Goal: Task Accomplishment & Management: Manage account settings

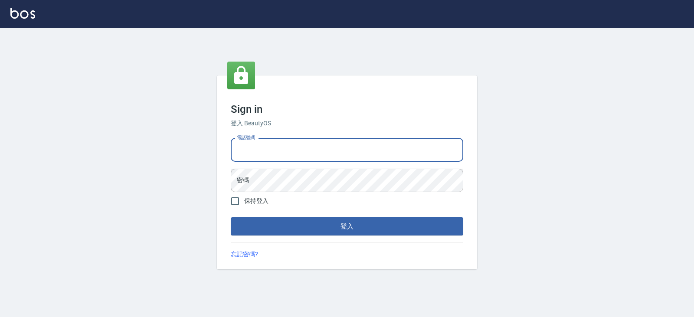
click at [260, 148] on input "電話號碼" at bounding box center [347, 149] width 232 height 23
type input "0919522862"
click at [231, 217] on button "登入" at bounding box center [347, 226] width 232 height 18
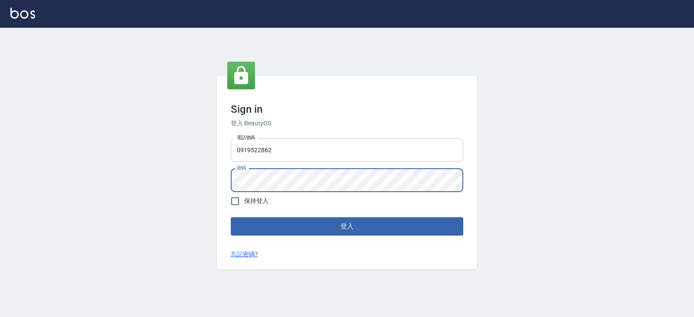
click at [231, 217] on button "登入" at bounding box center [347, 226] width 232 height 18
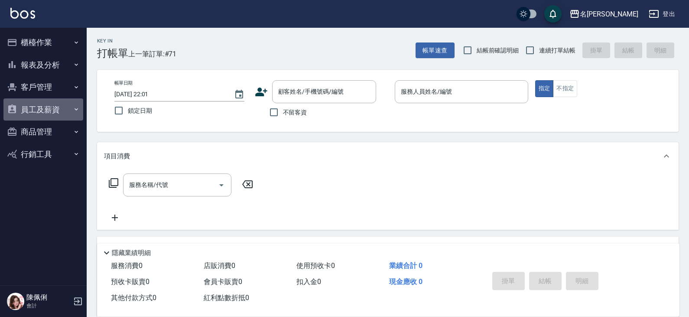
click at [45, 111] on button "員工及薪資" at bounding box center [43, 109] width 80 height 23
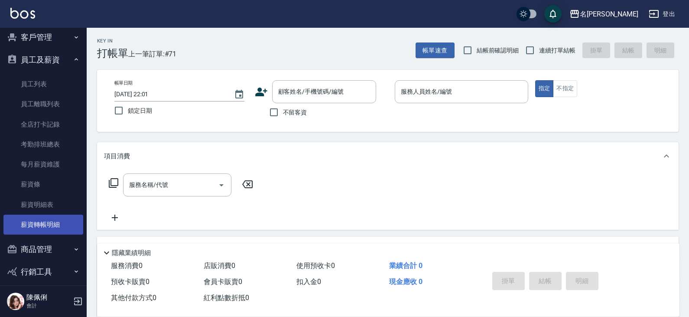
scroll to position [58, 0]
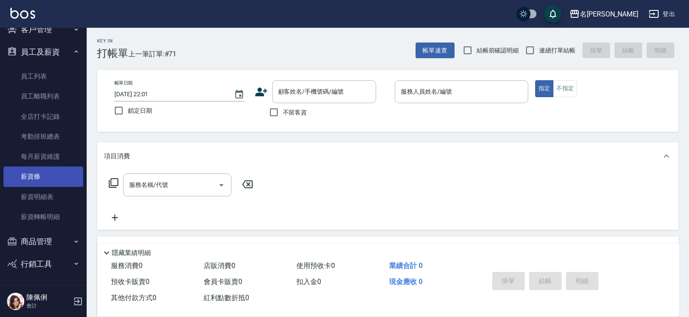
click at [48, 176] on link "薪資條" at bounding box center [43, 176] width 80 height 20
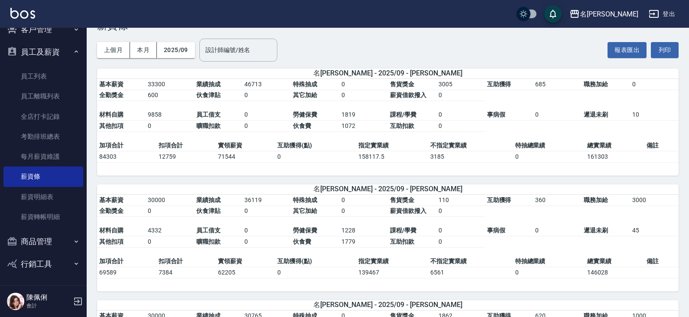
scroll to position [43, 0]
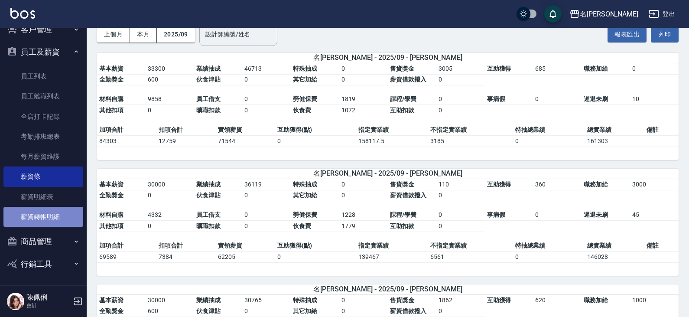
click at [55, 216] on link "薪資轉帳明細" at bounding box center [43, 217] width 80 height 20
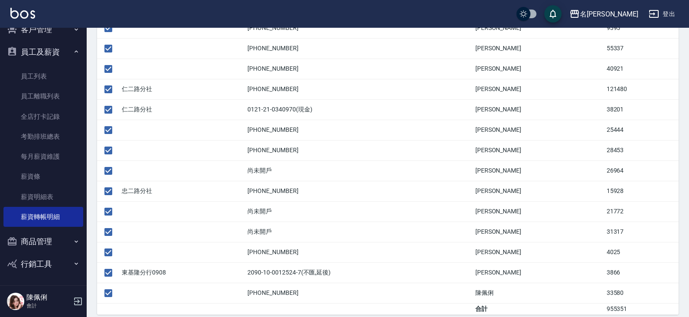
scroll to position [496, 0]
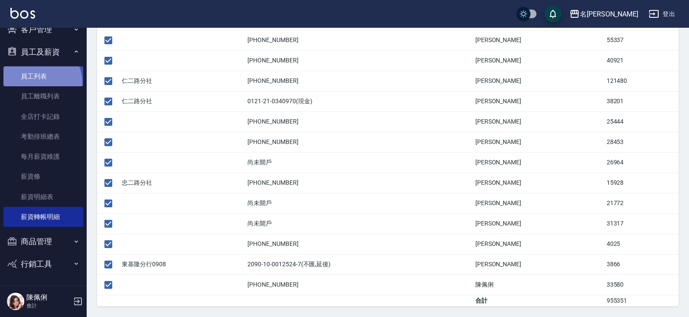
click at [40, 82] on link "員工列表" at bounding box center [43, 76] width 80 height 20
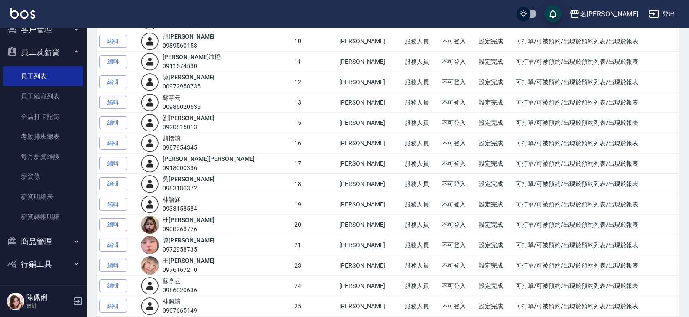
scroll to position [303, 0]
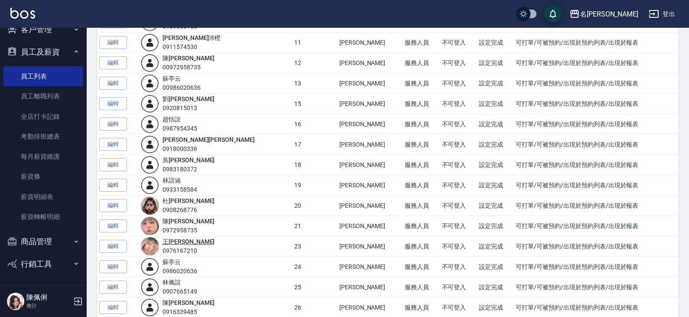
click at [190, 242] on link "[PERSON_NAME]" at bounding box center [189, 241] width 52 height 7
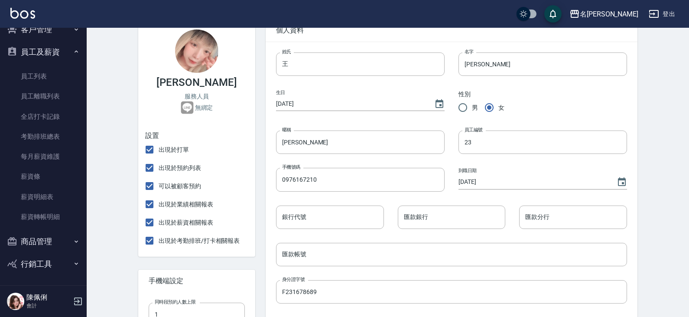
scroll to position [87, 0]
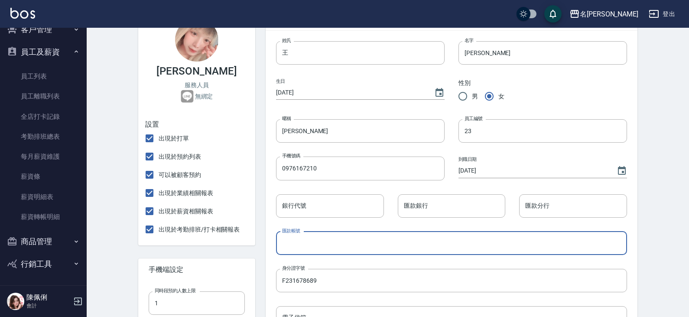
click at [310, 241] on input "匯款帳號" at bounding box center [451, 242] width 351 height 23
type input "尚未開戶"
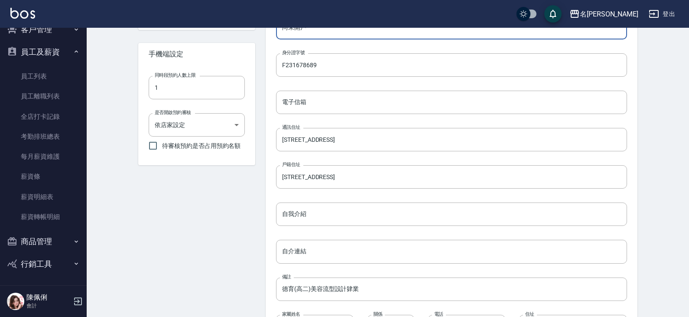
scroll to position [375, 0]
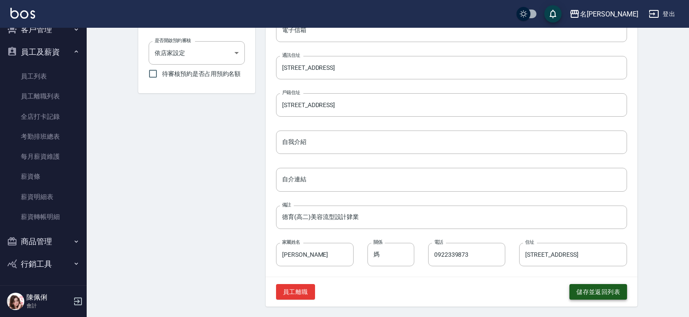
click at [598, 290] on button "儲存並返回列表" at bounding box center [599, 292] width 58 height 16
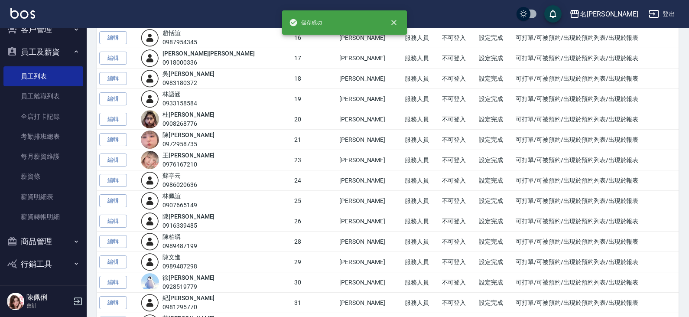
scroll to position [390, 0]
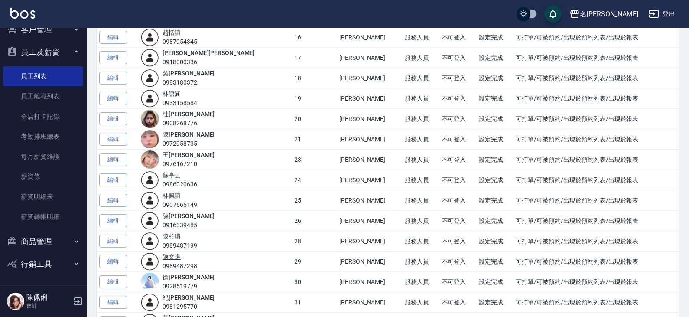
click at [181, 256] on link "[PERSON_NAME]" at bounding box center [172, 256] width 18 height 7
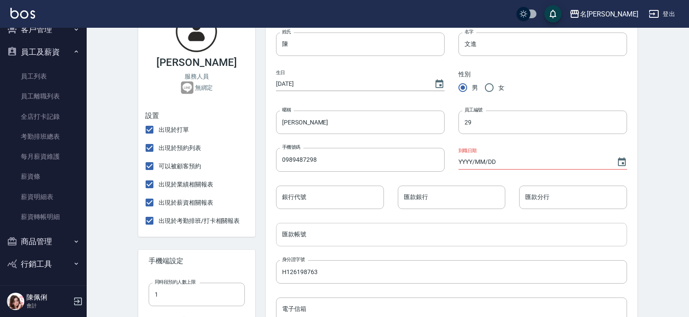
scroll to position [130, 0]
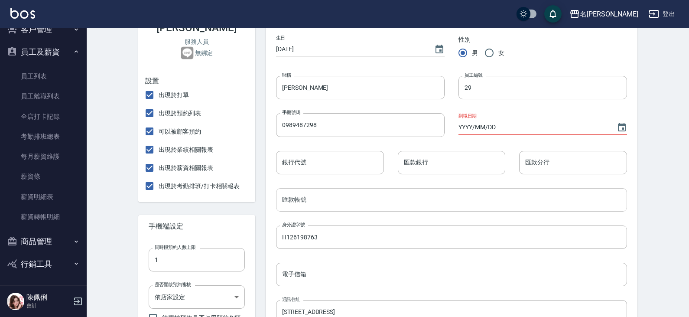
click at [302, 200] on input "匯款帳號" at bounding box center [451, 199] width 351 height 23
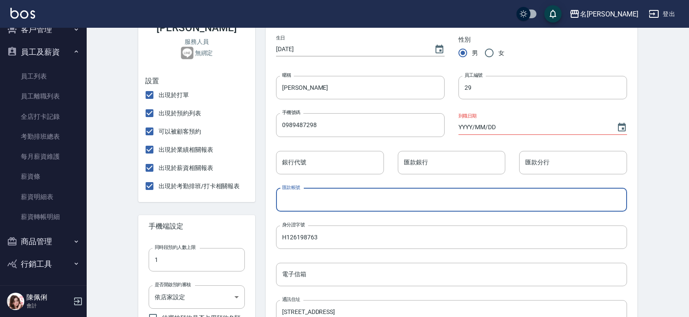
type input "尚未開戶"
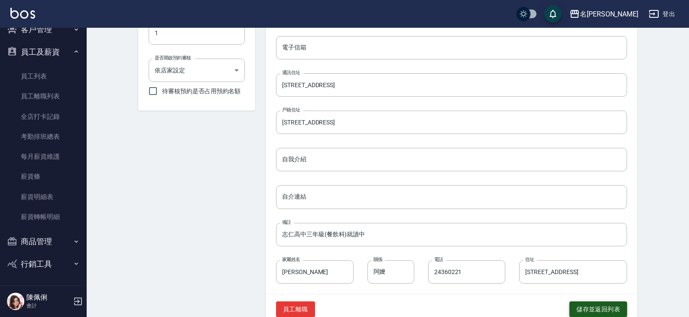
scroll to position [375, 0]
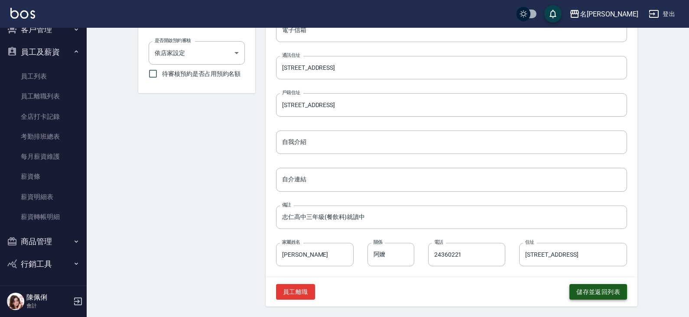
click at [613, 291] on button "儲存並返回列表" at bounding box center [599, 292] width 58 height 16
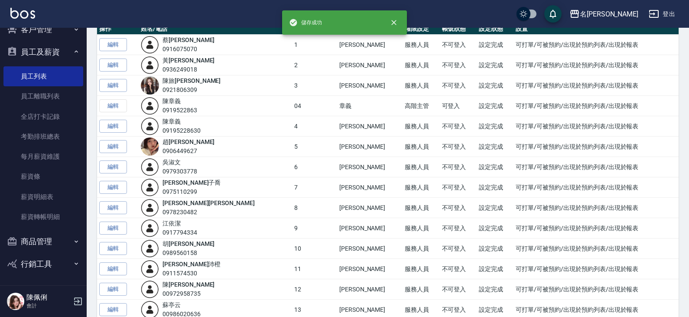
scroll to position [87, 0]
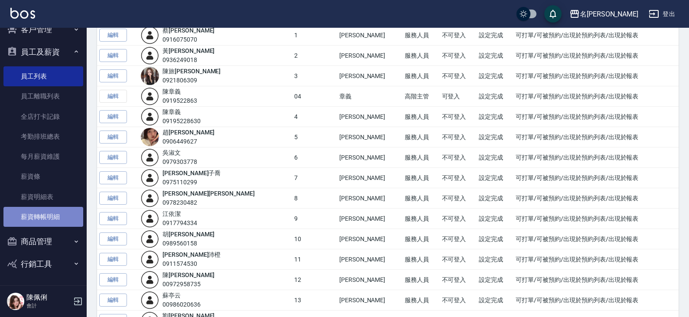
click at [53, 211] on link "薪資轉帳明細" at bounding box center [43, 217] width 80 height 20
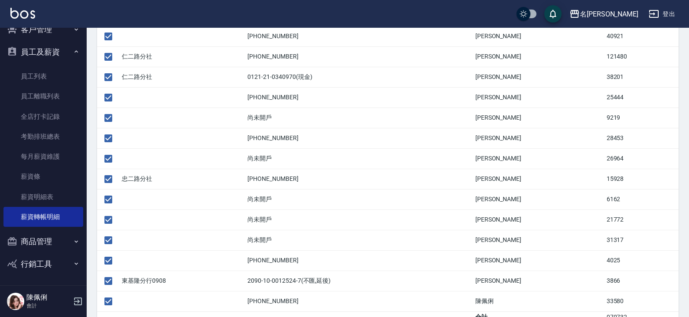
scroll to position [537, 0]
